Goal: Task Accomplishment & Management: Manage account settings

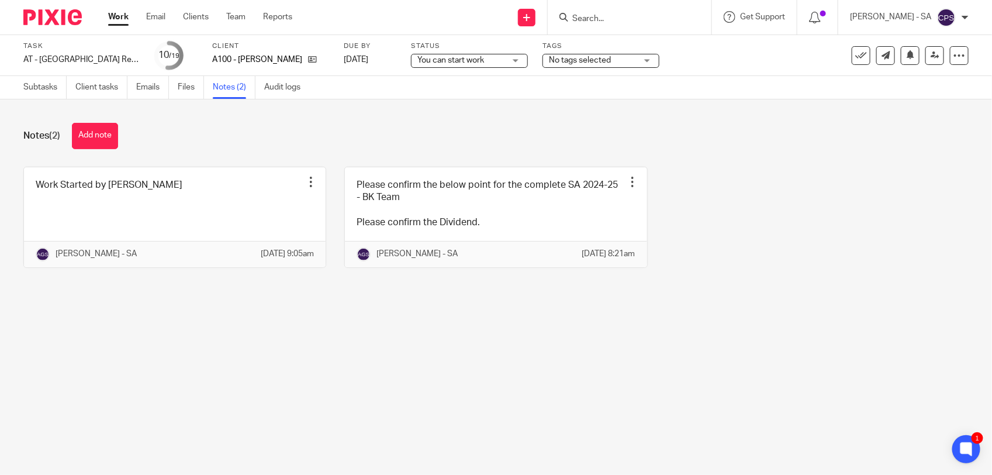
click at [368, 388] on main "Task AT - SA Return - PE 05-04-2025 Save AT - SA Return - PE 05-04-2025 10 /19 …" at bounding box center [496, 237] width 992 height 475
click at [609, 22] on input "Search" at bounding box center [623, 19] width 105 height 11
click at [591, 18] on input "Search" at bounding box center [623, 19] width 105 height 11
click at [591, 19] on input "Search" at bounding box center [623, 19] width 105 height 11
paste input "FADUA"
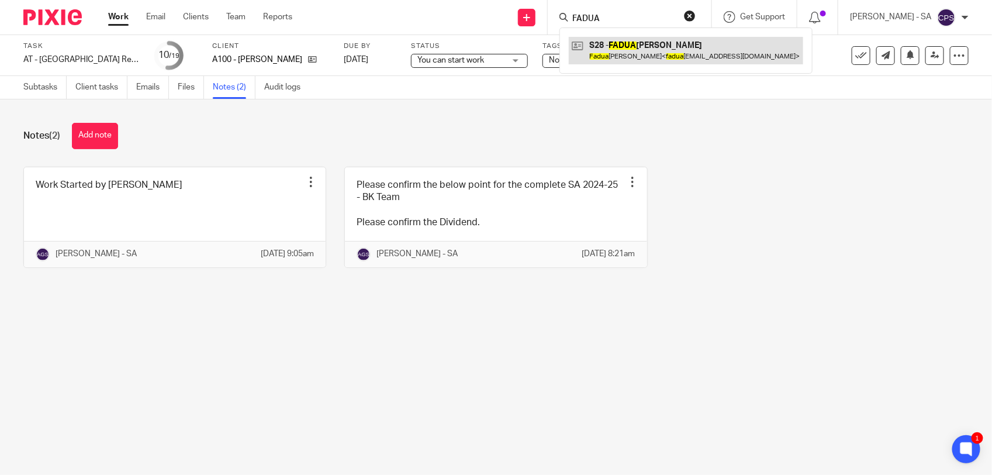
type input "FADUA"
click at [646, 53] on link at bounding box center [686, 50] width 234 height 27
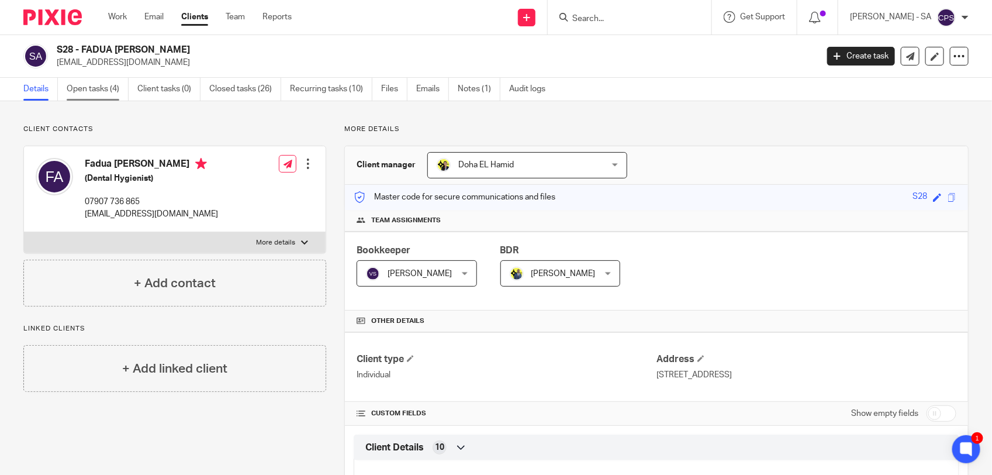
click at [91, 94] on link "Open tasks (4)" at bounding box center [98, 89] width 62 height 23
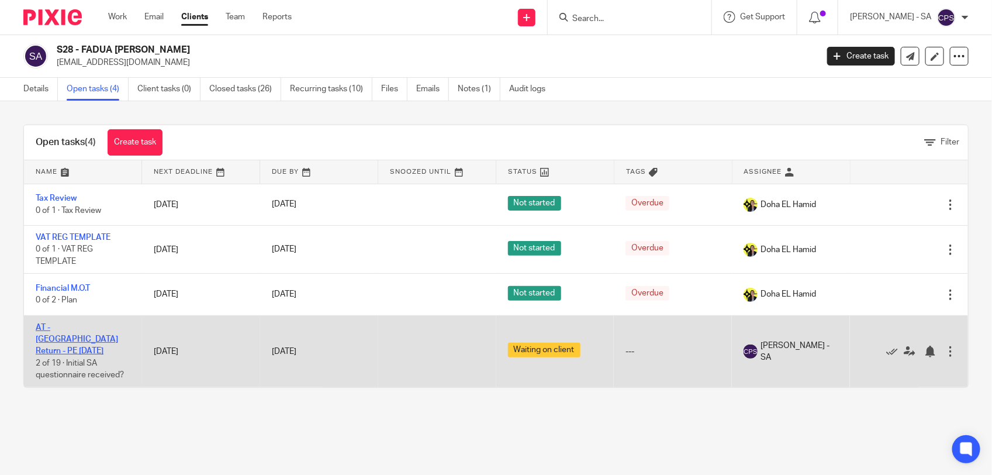
click at [88, 328] on link "AT - [GEOGRAPHIC_DATA] Return - PE [DATE]" at bounding box center [77, 339] width 82 height 32
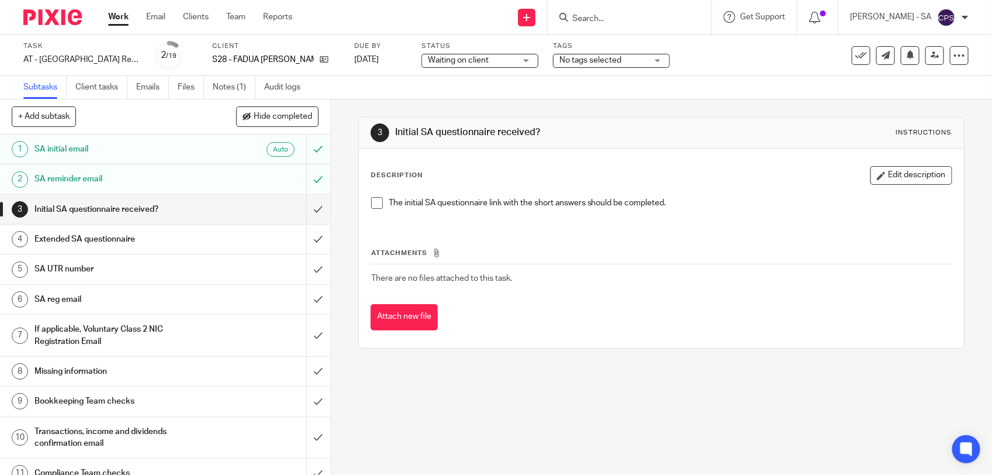
click at [374, 203] on span at bounding box center [377, 203] width 12 height 12
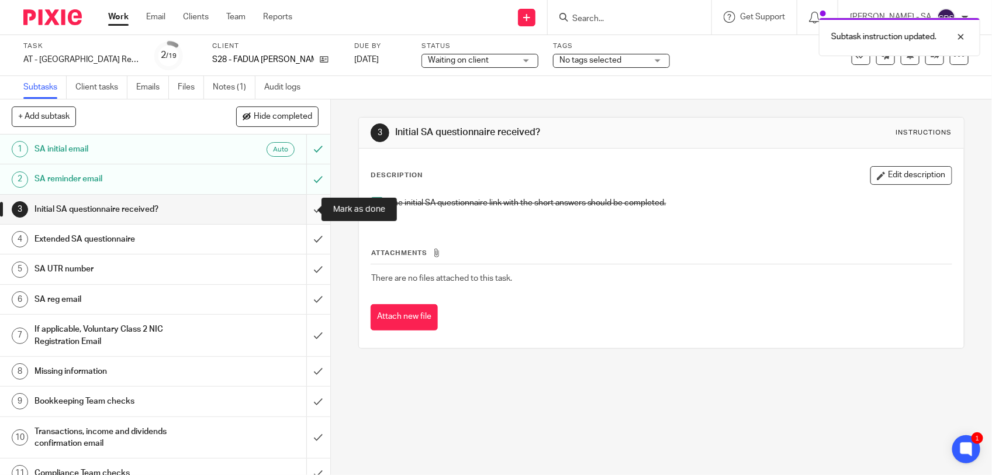
click at [303, 208] on input "submit" at bounding box center [165, 209] width 330 height 29
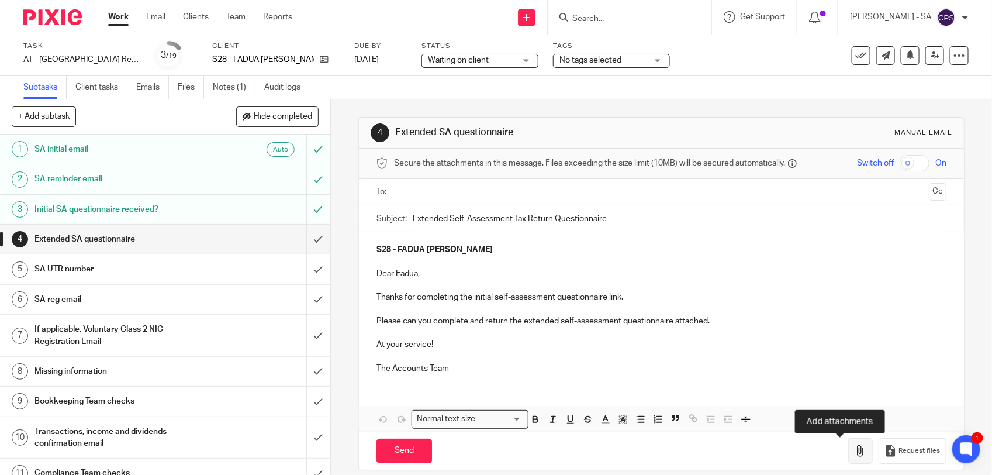
click at [855, 457] on icon "button" at bounding box center [861, 451] width 12 height 12
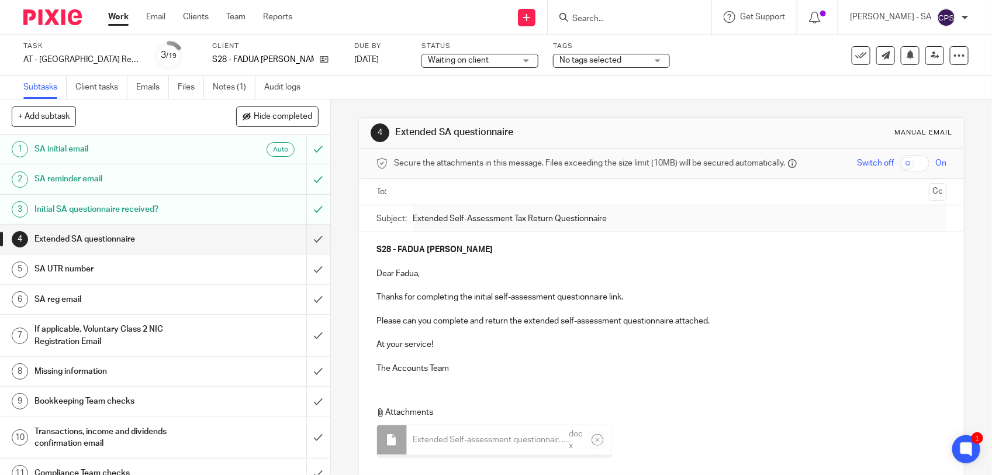
click at [448, 195] on input "text" at bounding box center [661, 191] width 526 height 13
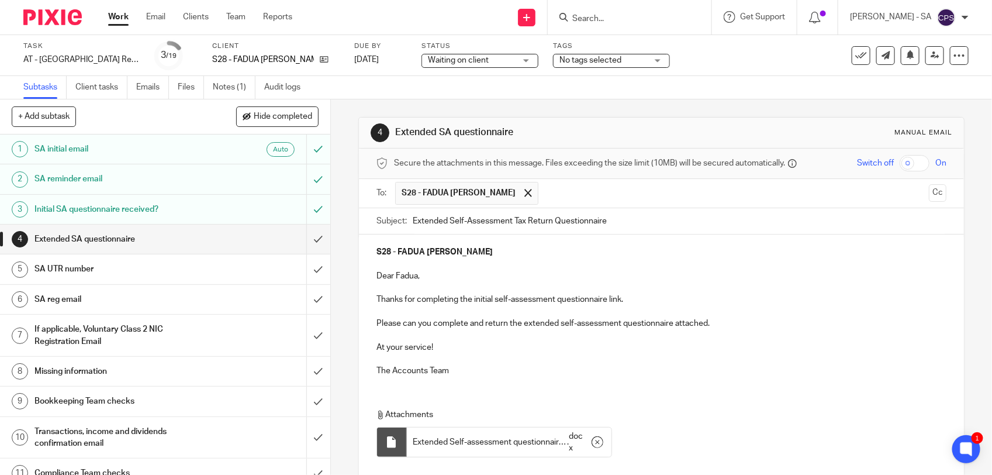
click at [580, 378] on div "S28 - FADUA SERROUKH AKEL Dear Fadua, Thanks for completing the initial self-as…" at bounding box center [661, 309] width 605 height 151
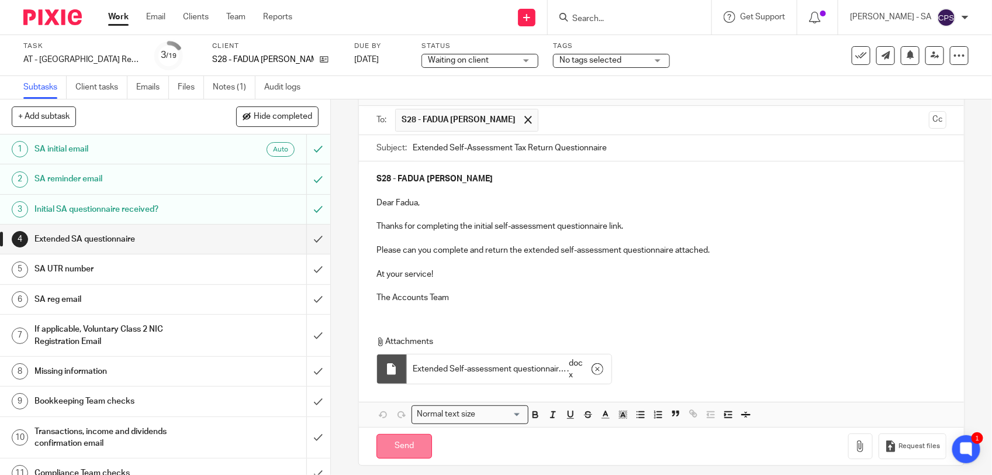
click at [399, 451] on input "Send" at bounding box center [404, 446] width 56 height 25
type input "Sent"
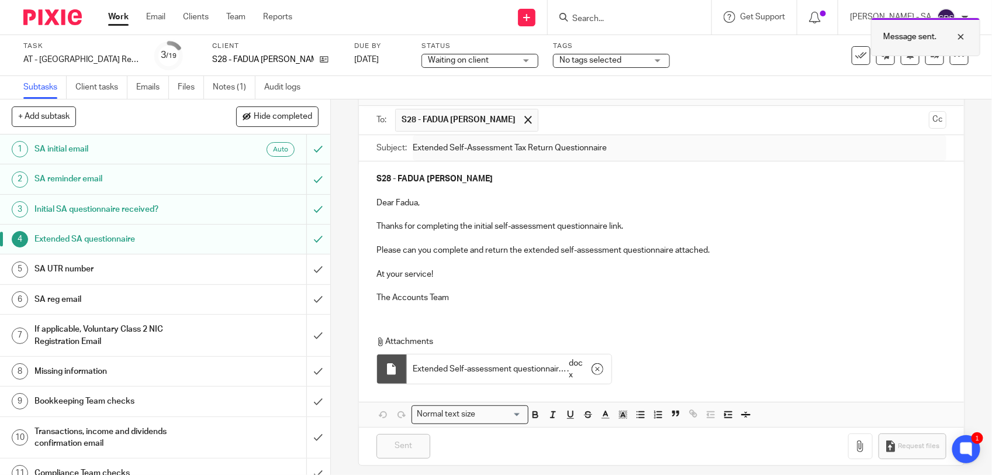
click at [963, 39] on div at bounding box center [952, 37] width 32 height 14
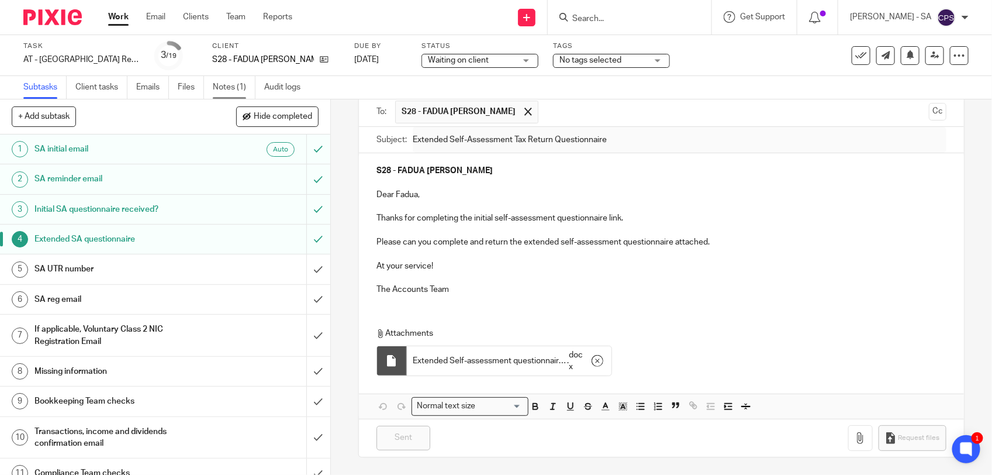
click at [231, 88] on link "Notes (1)" at bounding box center [234, 87] width 43 height 23
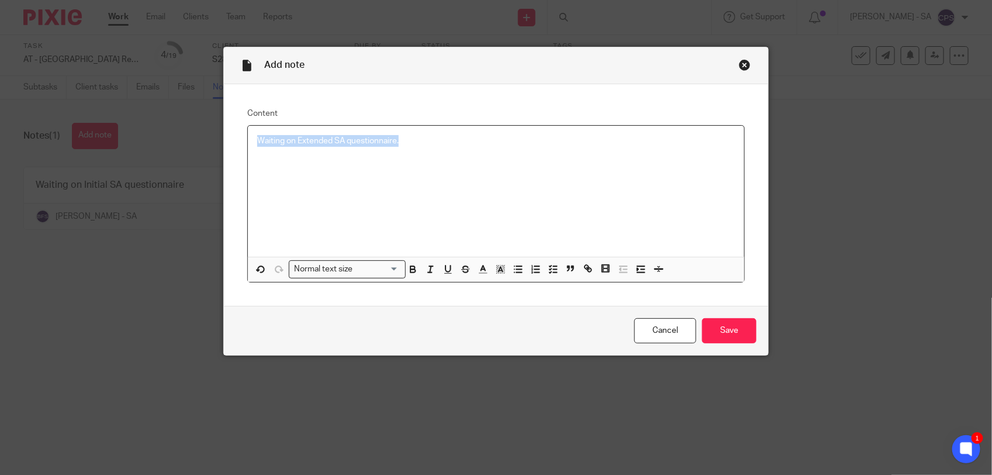
drag, startPoint x: 248, startPoint y: 139, endPoint x: 424, endPoint y: 136, distance: 175.4
click at [424, 136] on div "Waiting on Extended SA questionnaire." at bounding box center [496, 191] width 496 height 131
click at [553, 269] on line "button" at bounding box center [555, 269] width 4 height 0
click at [459, 153] on div "Waiting on Extended SA questionnaire." at bounding box center [505, 144] width 460 height 18
click at [716, 327] on input "Save" at bounding box center [729, 330] width 54 height 25
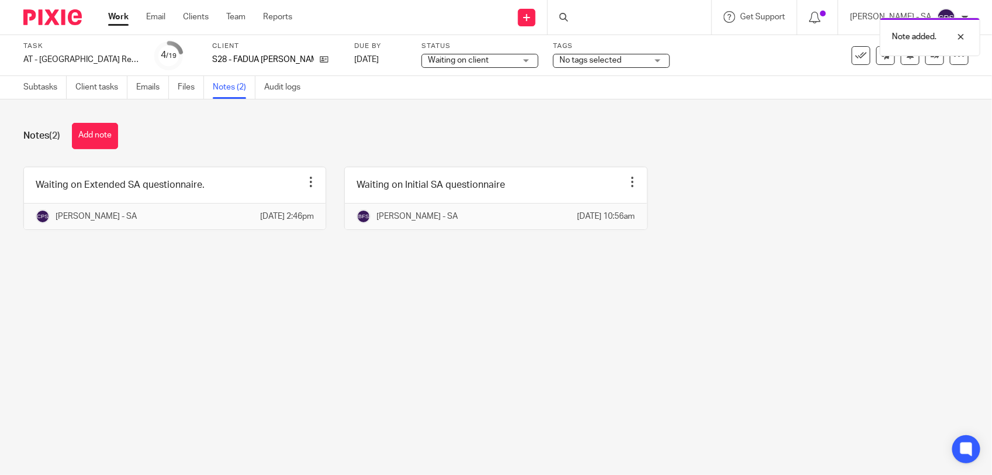
click at [418, 328] on main "Task AT - [GEOGRAPHIC_DATA] Return - PE [DATE] Save AT - [GEOGRAPHIC_DATA] Retu…" at bounding box center [496, 237] width 992 height 475
click at [960, 39] on div at bounding box center [952, 37] width 32 height 14
click at [472, 345] on main "Task AT - [GEOGRAPHIC_DATA] Return - PE [DATE] Save AT - [GEOGRAPHIC_DATA] Retu…" at bounding box center [496, 237] width 992 height 475
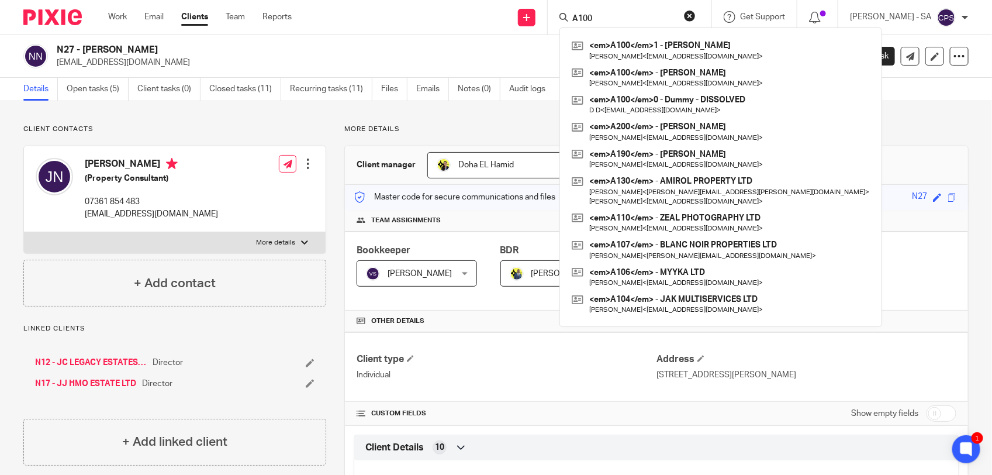
click at [246, 330] on p "Linked clients" at bounding box center [174, 328] width 303 height 9
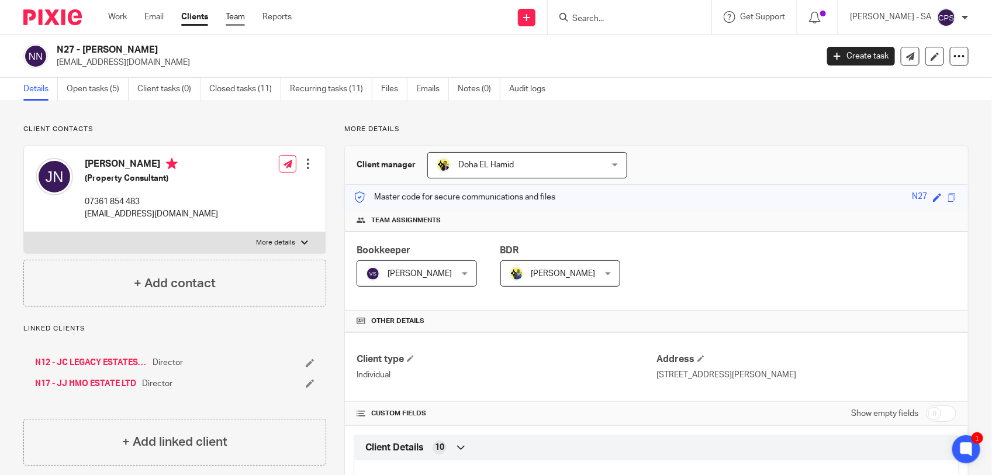
click at [238, 21] on link "Team" at bounding box center [235, 17] width 19 height 12
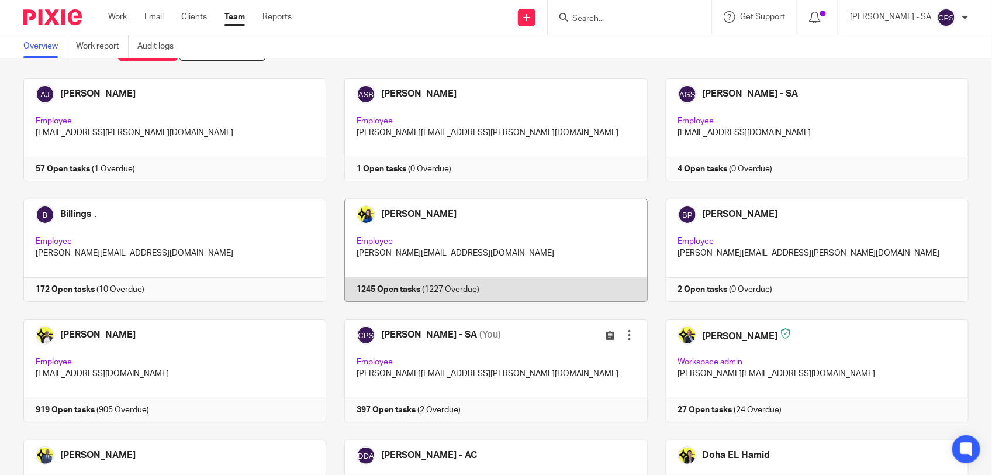
scroll to position [73, 0]
